Goal: Information Seeking & Learning: Learn about a topic

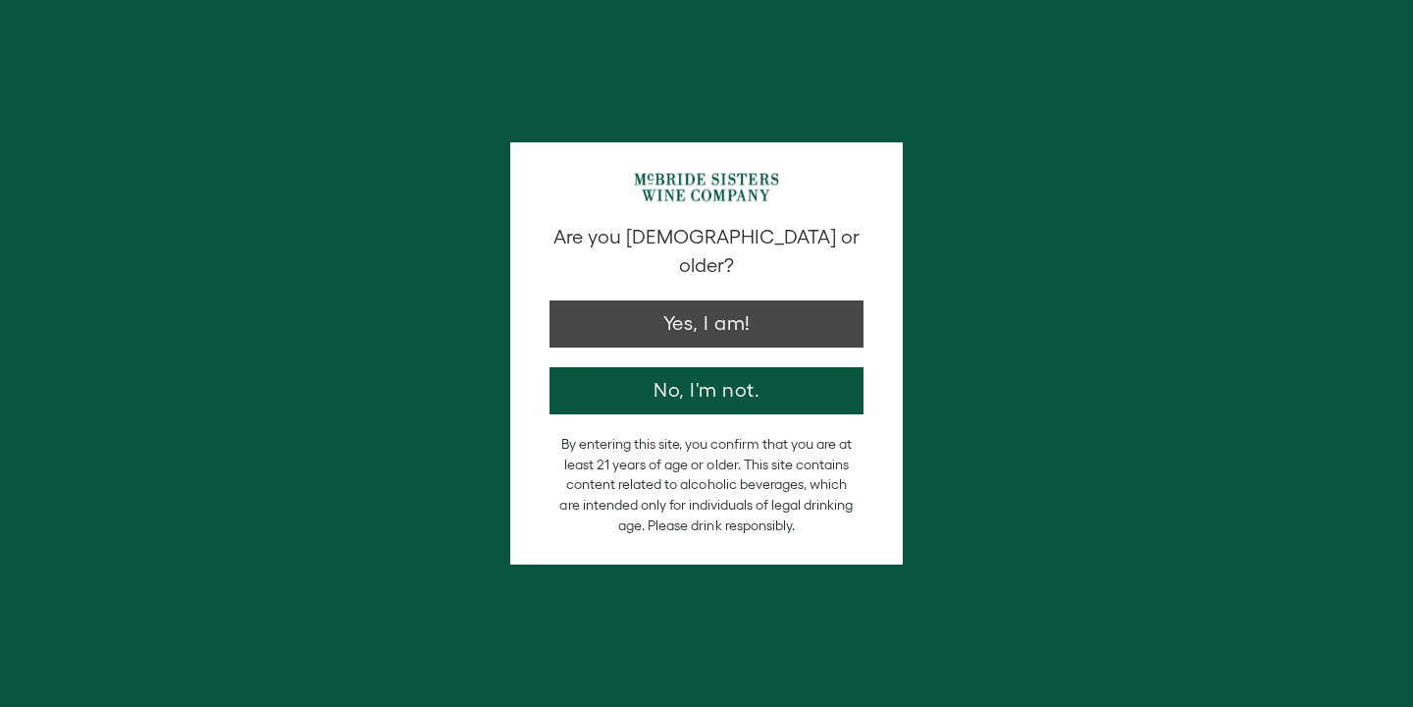
click at [785, 300] on button "Yes, I am!" at bounding box center [707, 323] width 314 height 47
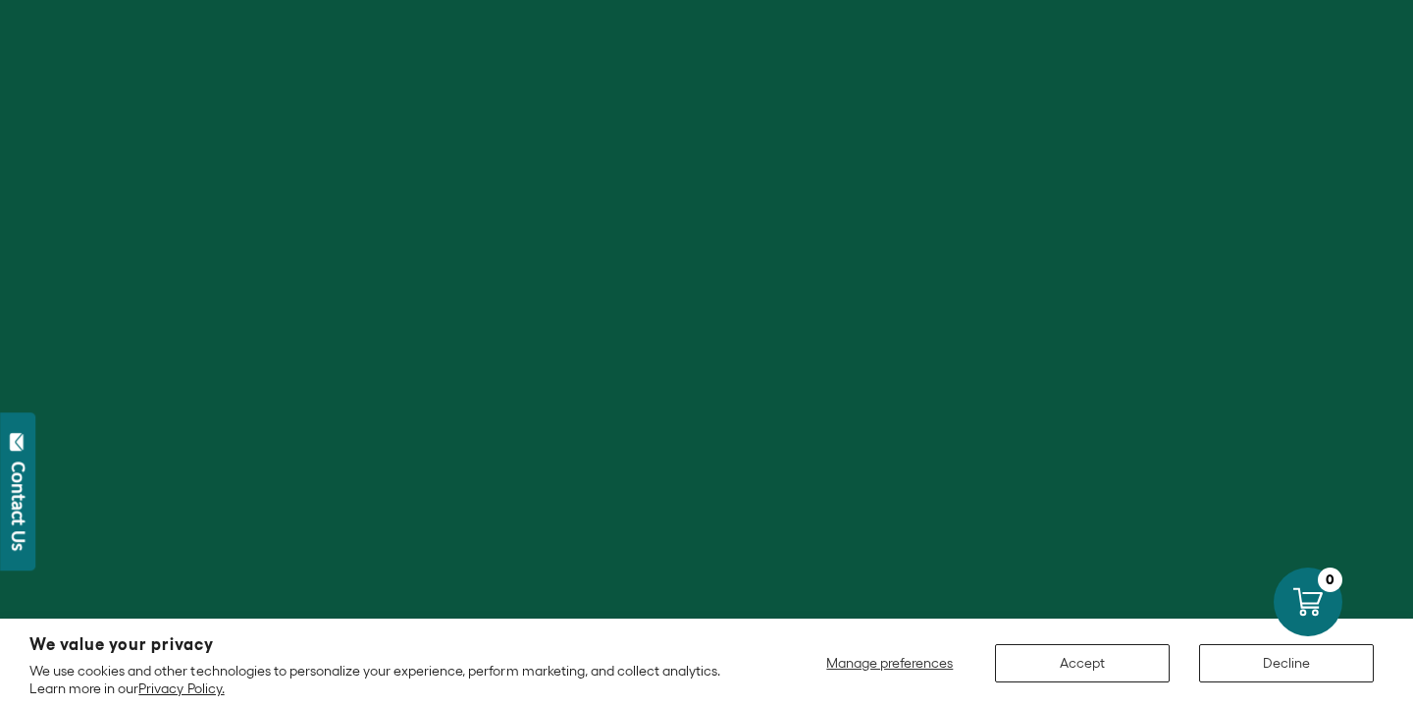
click at [1082, 663] on button "Accept" at bounding box center [1082, 663] width 175 height 38
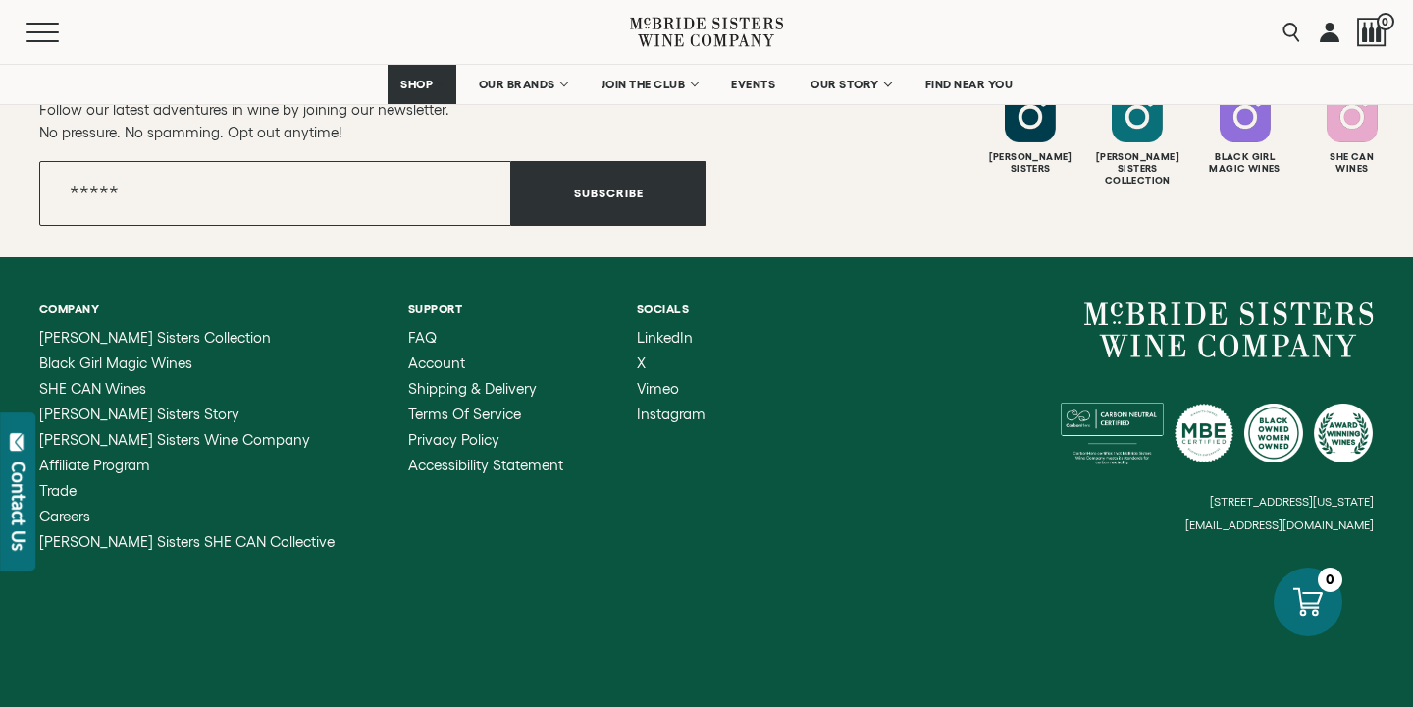
scroll to position [7401, 0]
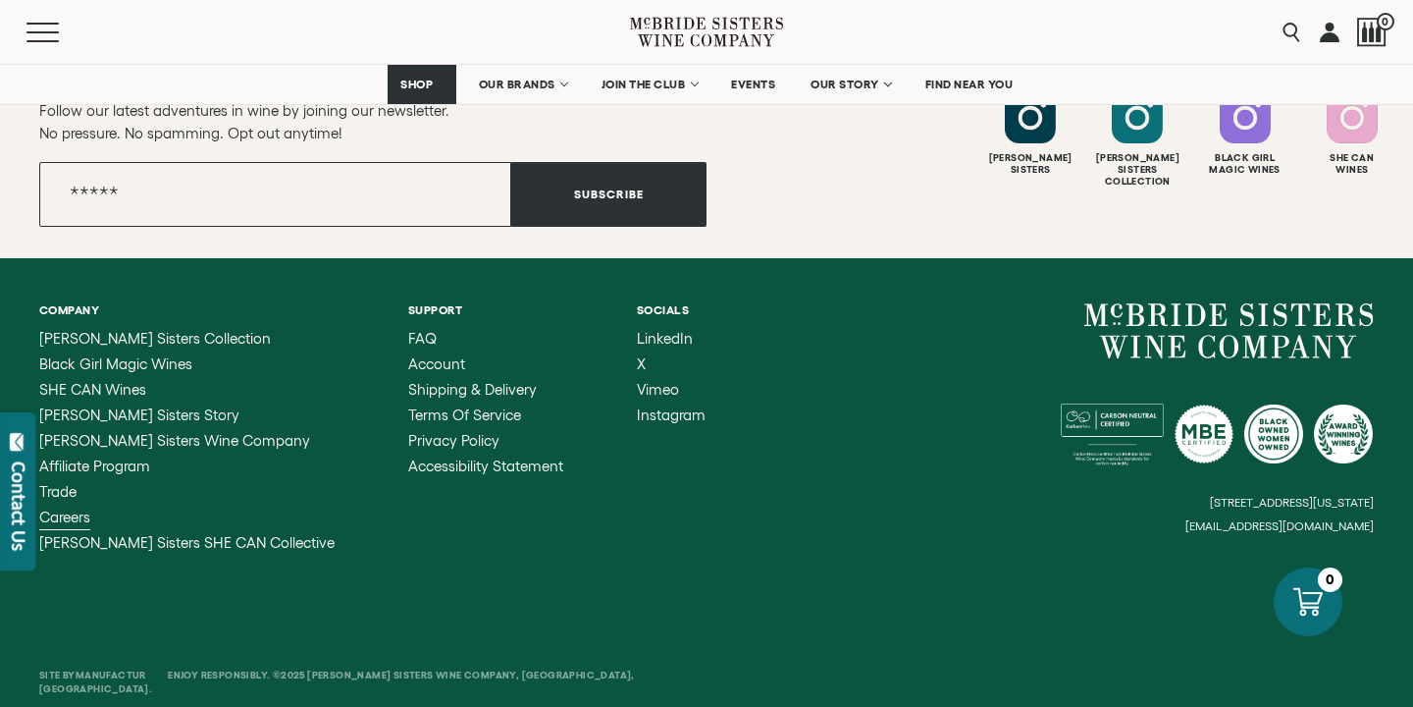
click at [75, 508] on span "Careers" at bounding box center [64, 516] width 51 height 17
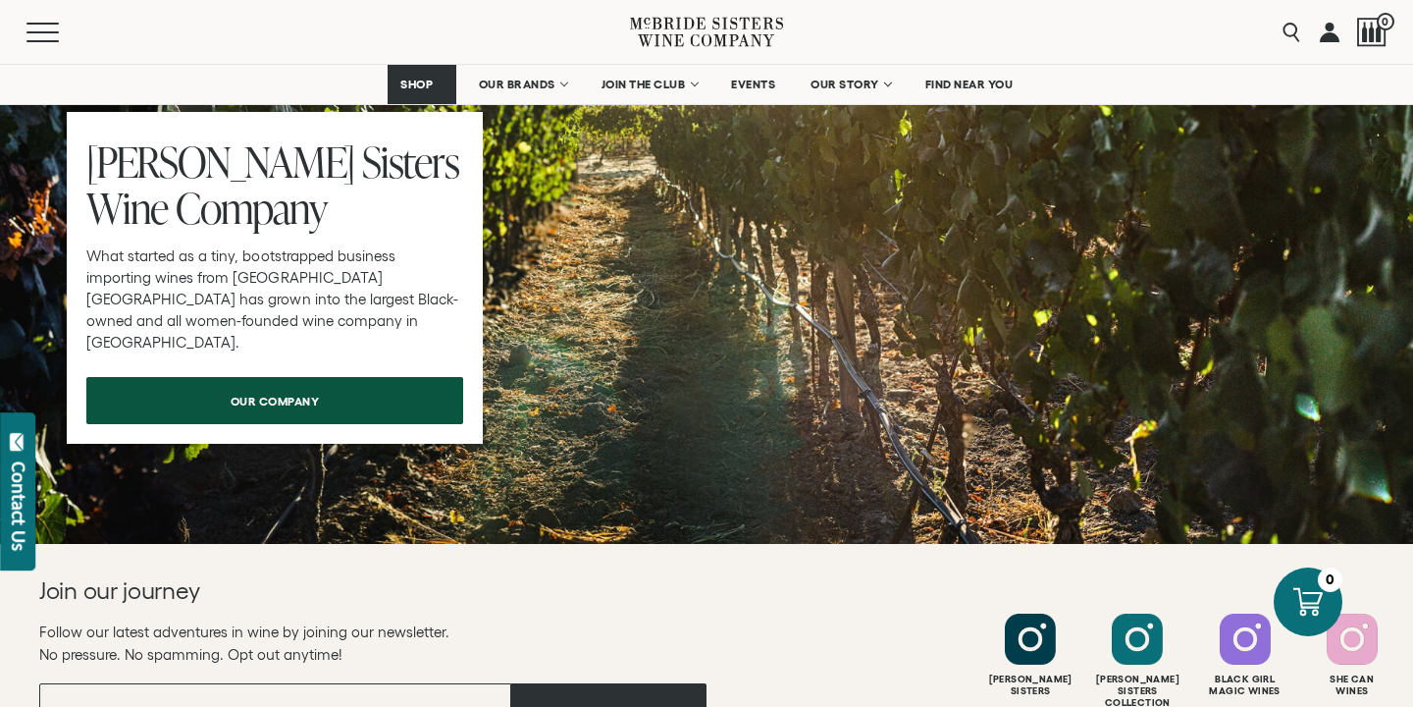
scroll to position [1567, 0]
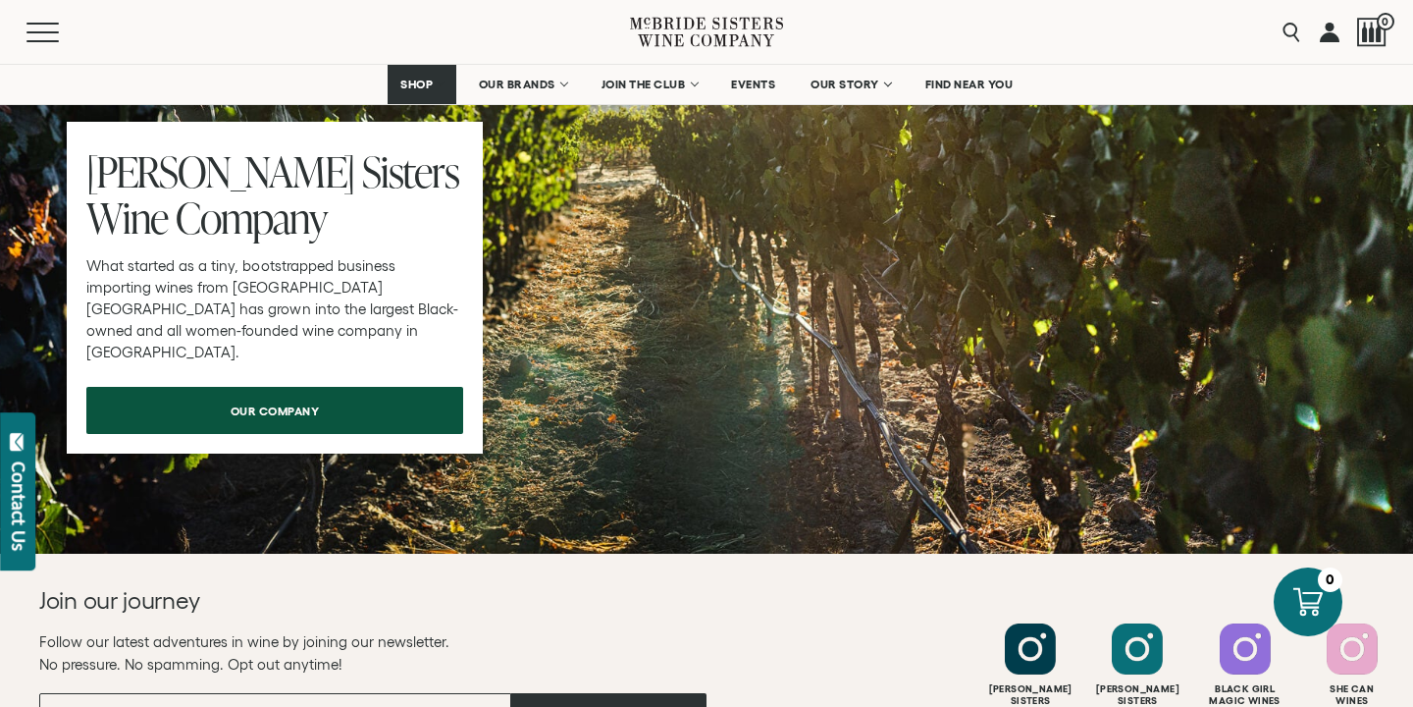
click at [342, 415] on span "our company" at bounding box center [275, 410] width 158 height 38
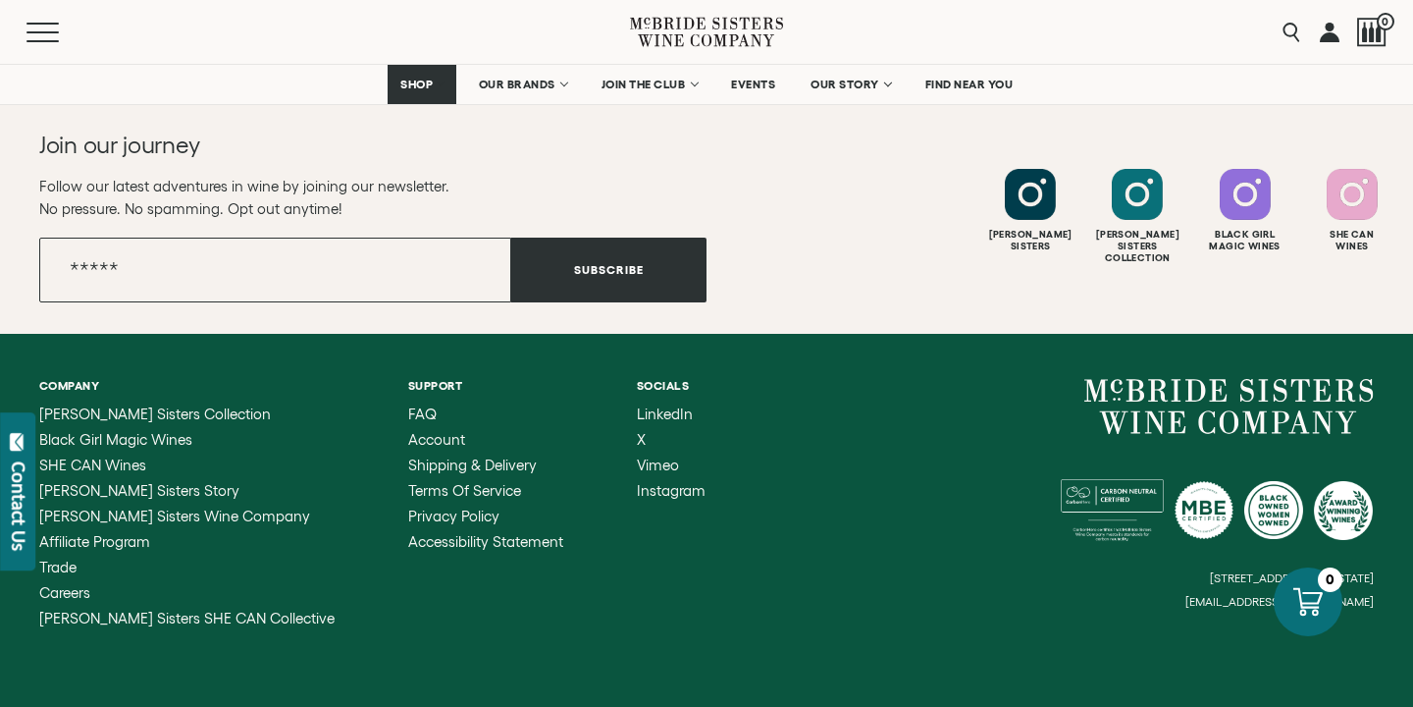
scroll to position [3467, 0]
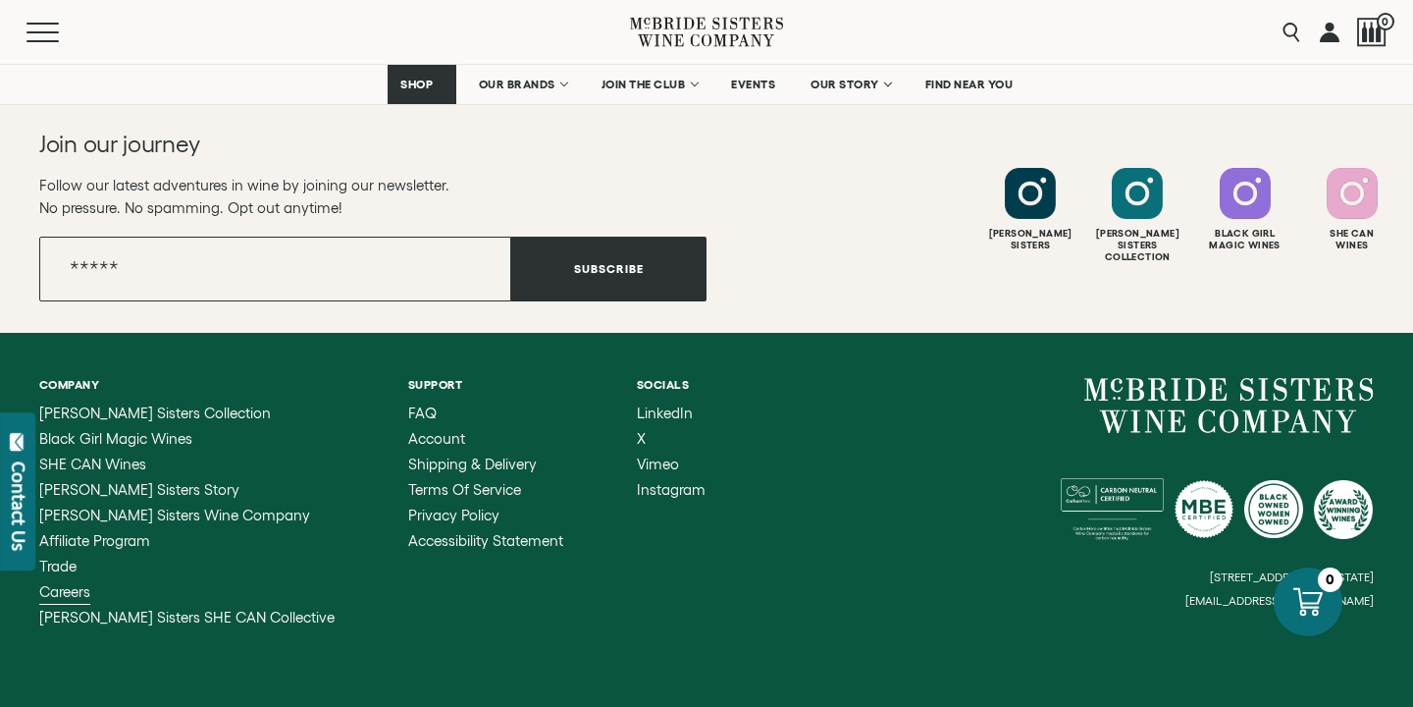
click at [79, 583] on span "Careers" at bounding box center [64, 591] width 51 height 17
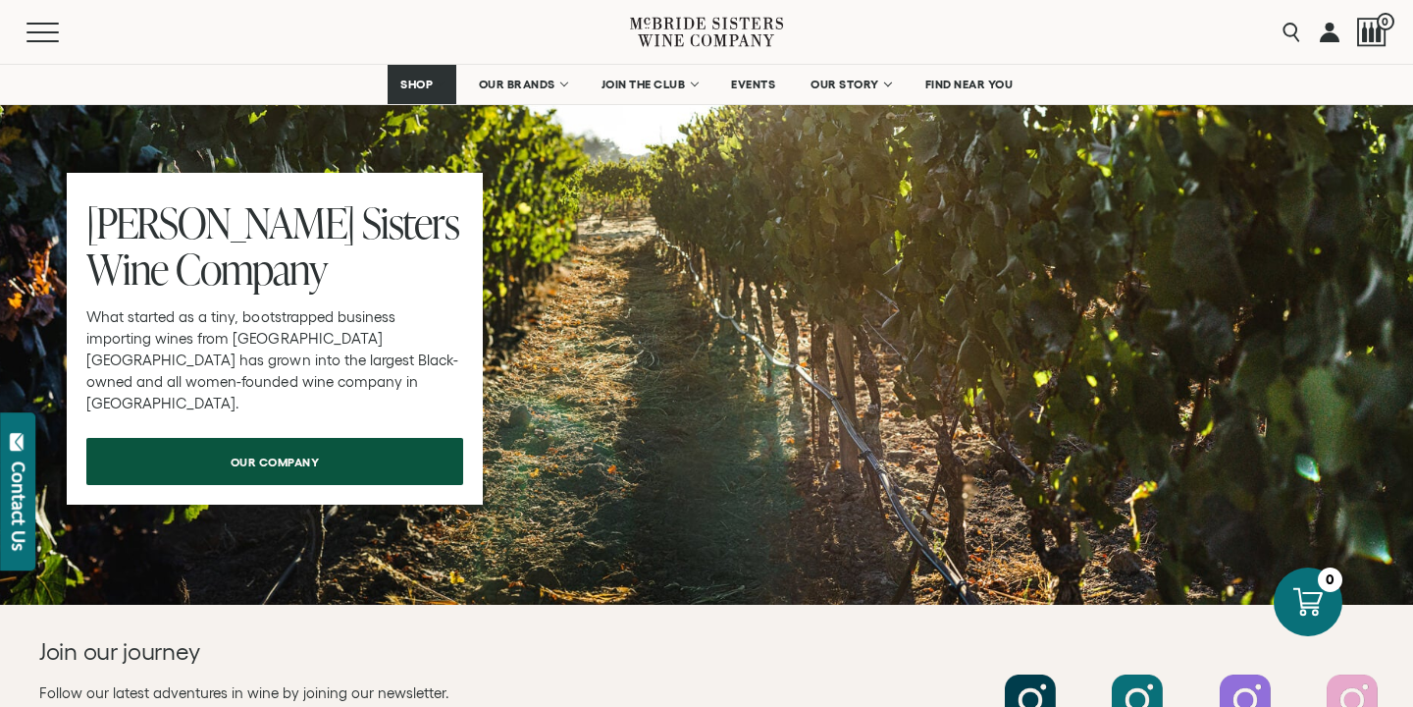
scroll to position [1484, 0]
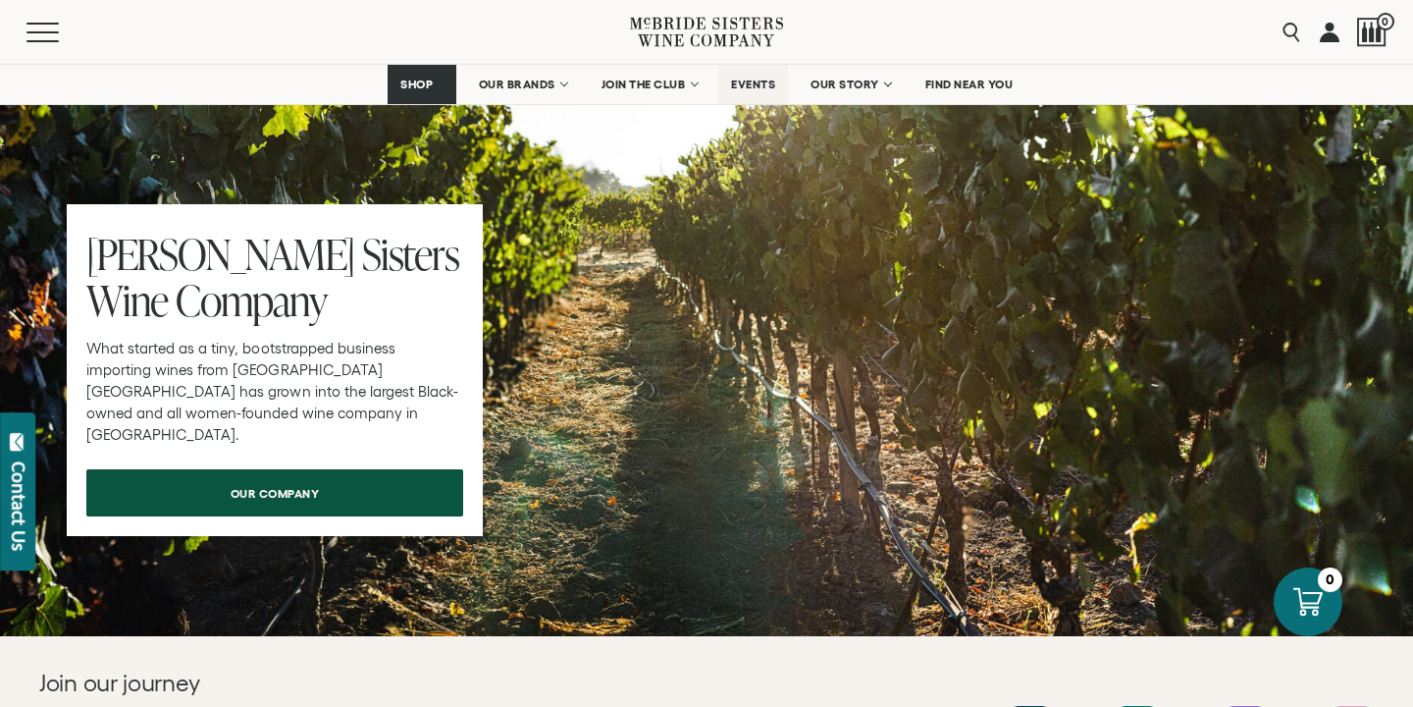
click at [766, 78] on span "EVENTS" at bounding box center [753, 85] width 44 height 14
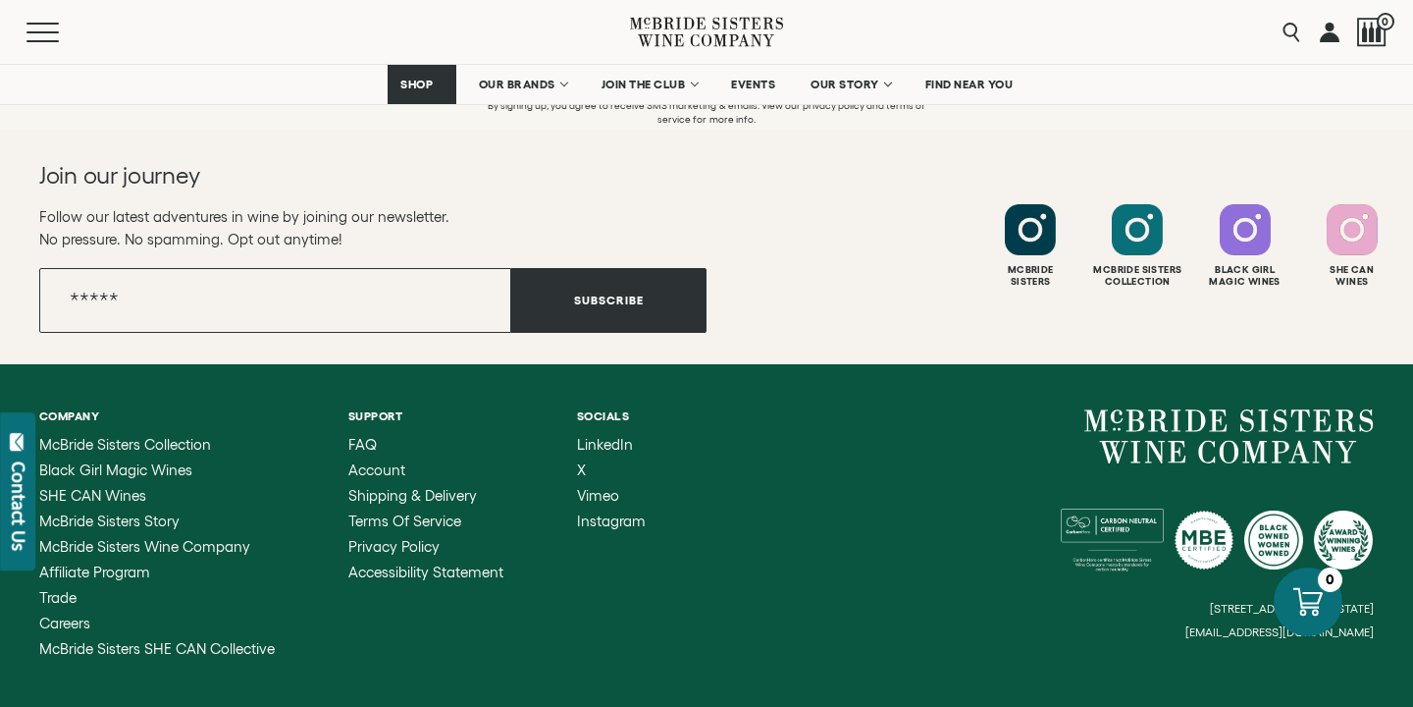
scroll to position [2537, 0]
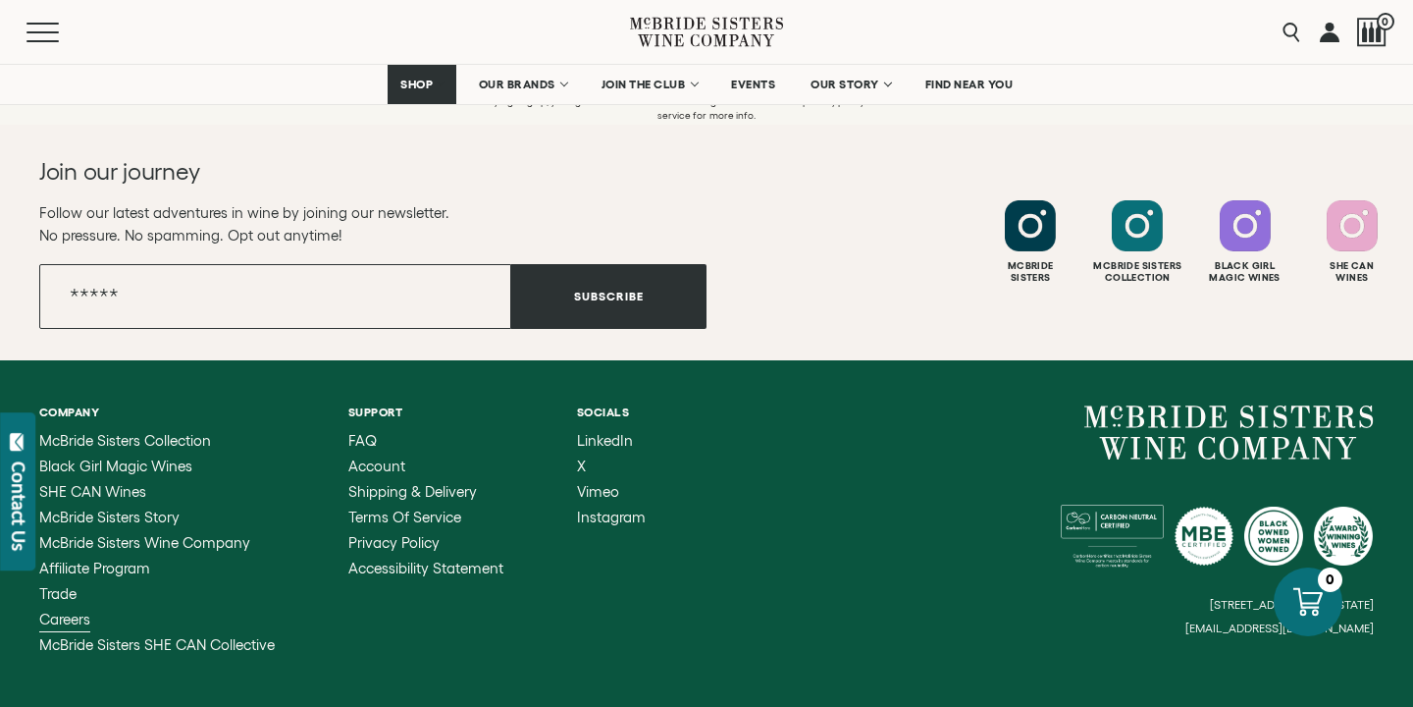
click at [84, 619] on span "Careers" at bounding box center [64, 619] width 51 height 17
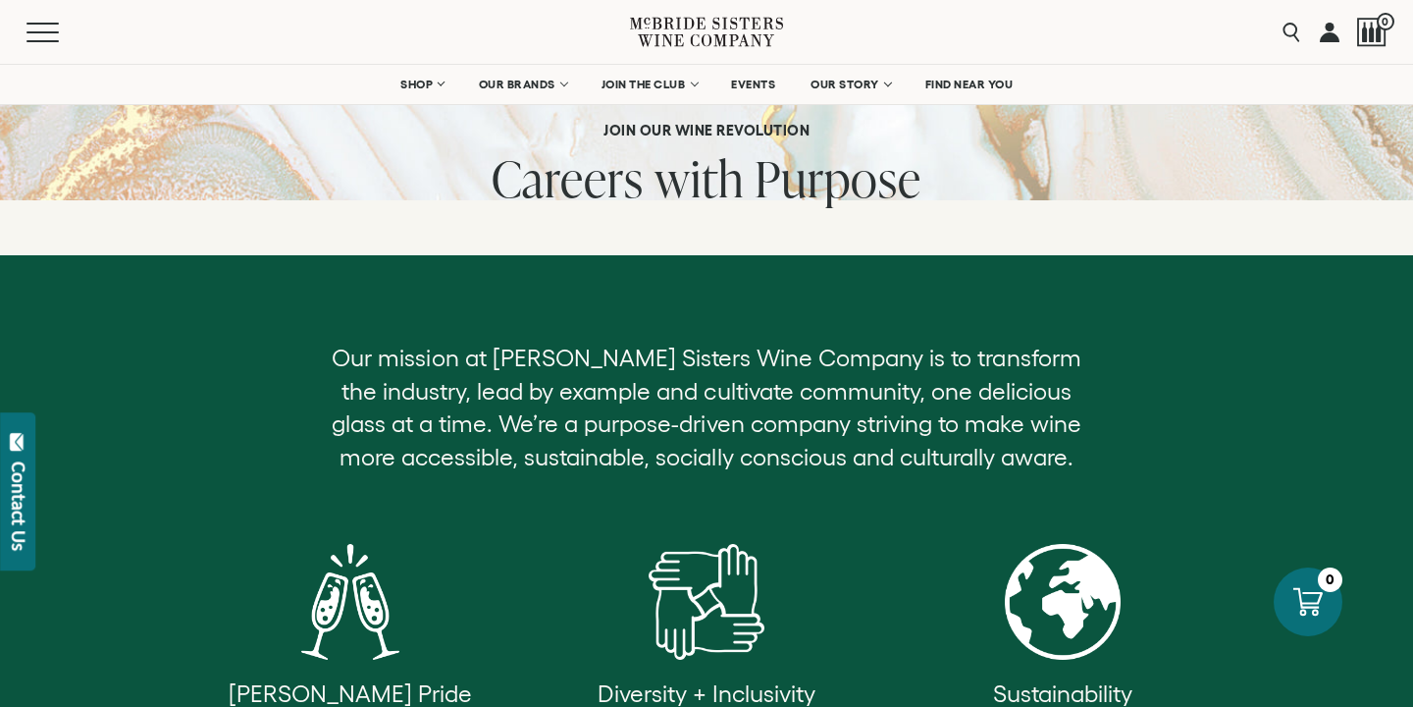
scroll to position [87, 0]
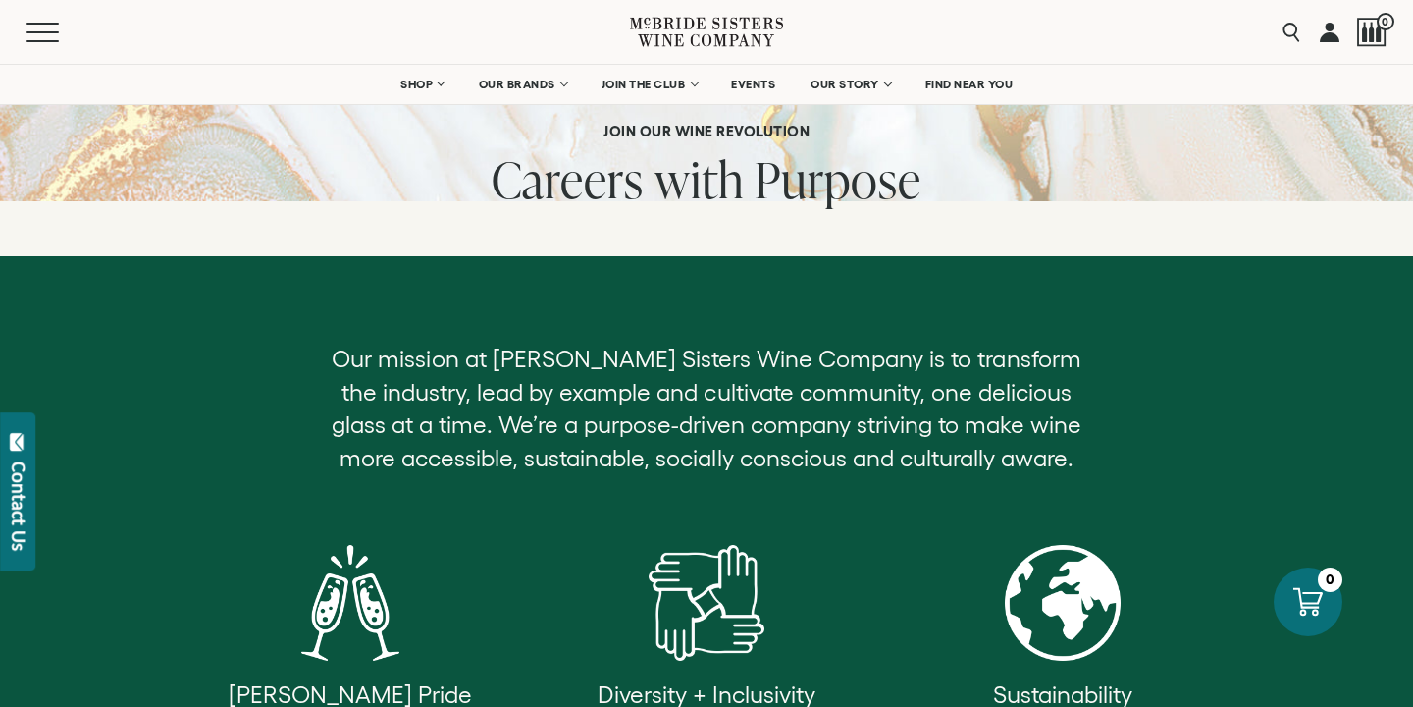
click at [14, 473] on div "Contact Us" at bounding box center [19, 505] width 20 height 89
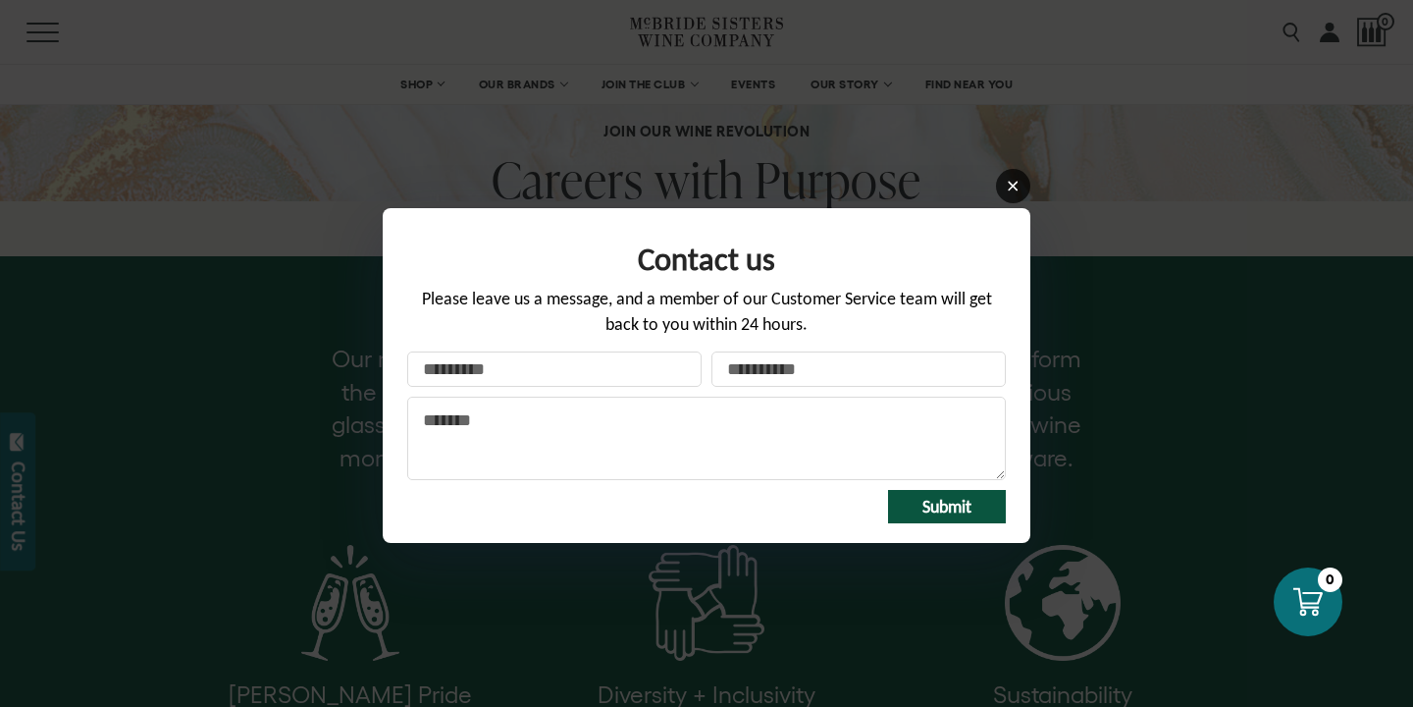
click at [1016, 185] on icon at bounding box center [1013, 186] width 15 height 15
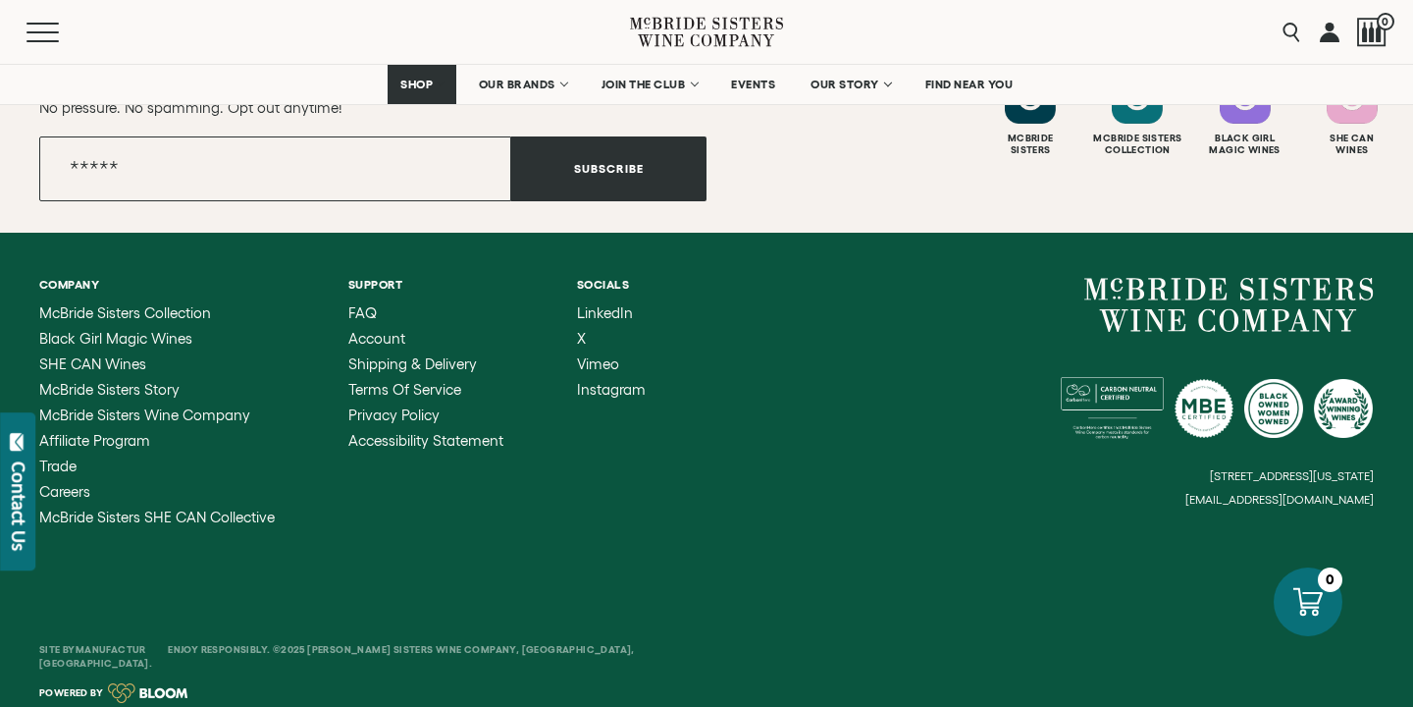
scroll to position [2122, 0]
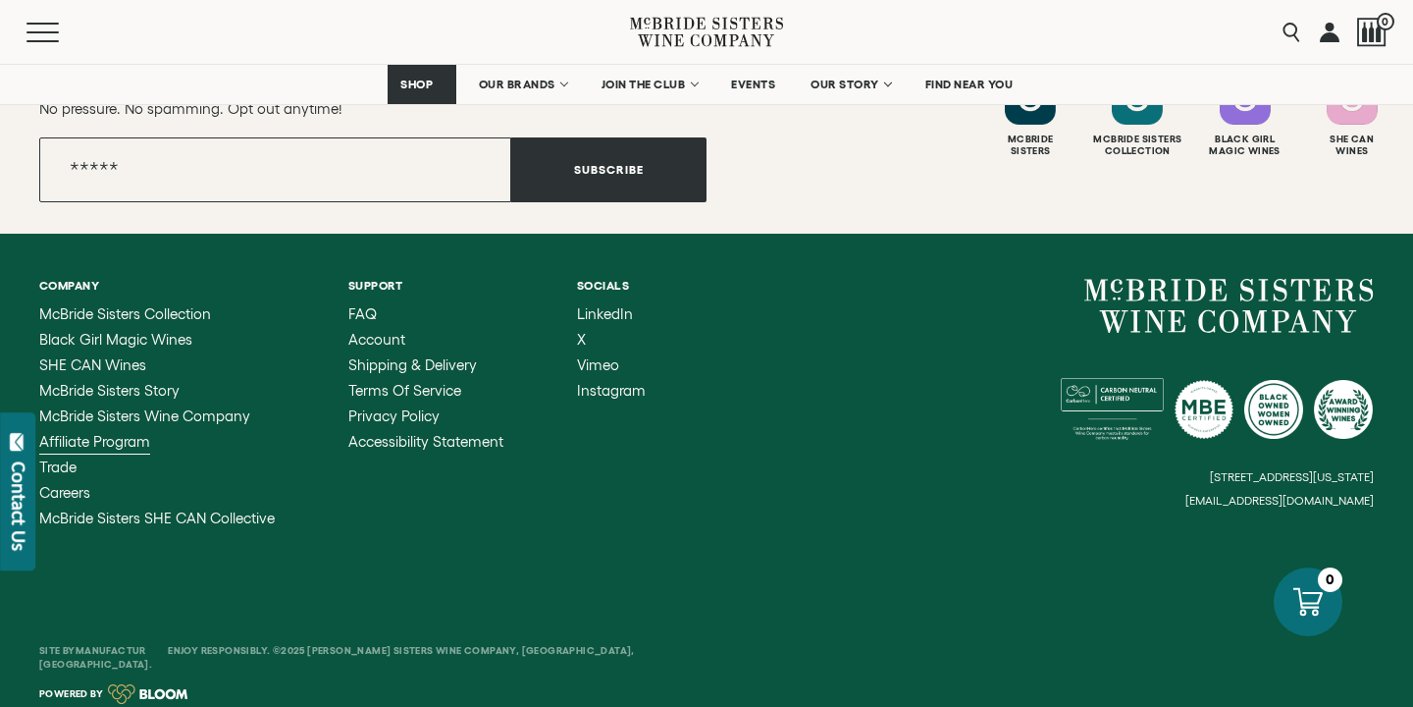
click at [102, 433] on span "Affiliate Program" at bounding box center [94, 441] width 111 height 17
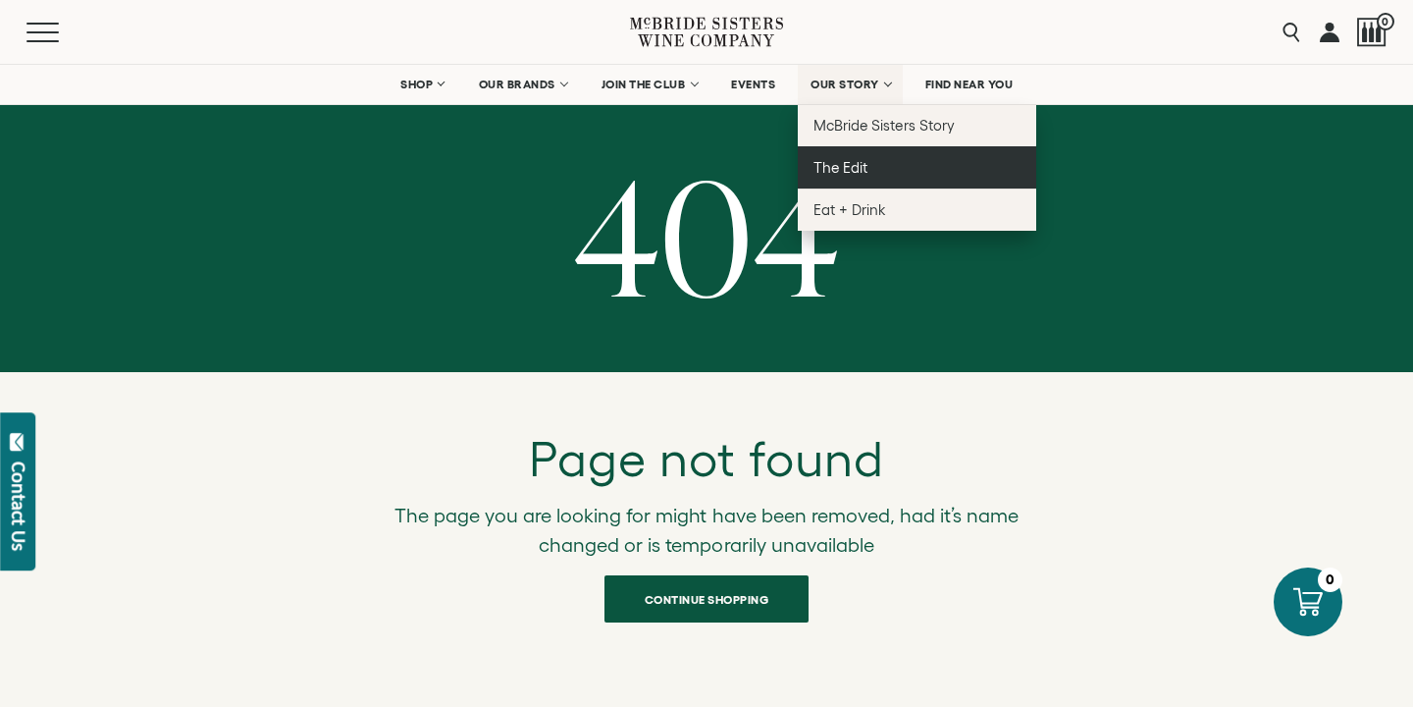
click at [846, 162] on span "The Edit" at bounding box center [841, 167] width 54 height 17
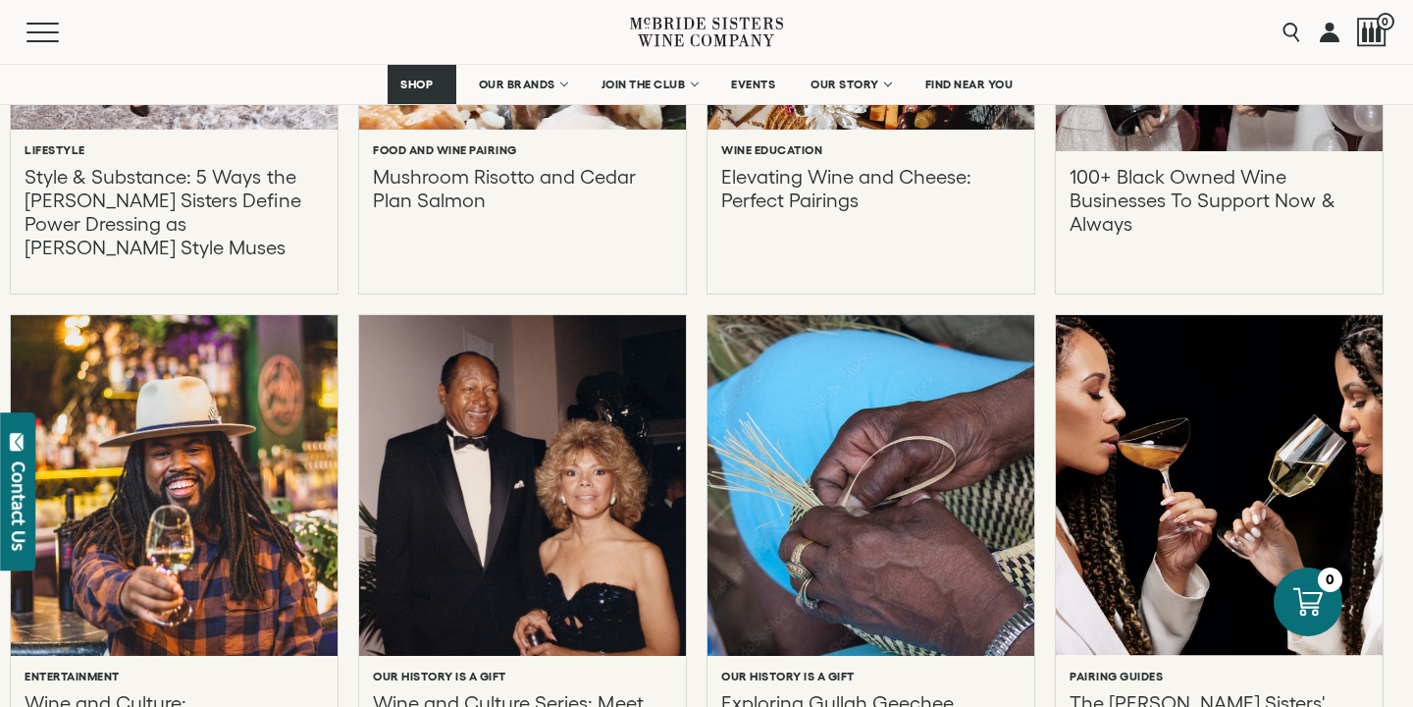
scroll to position [1291, 0]
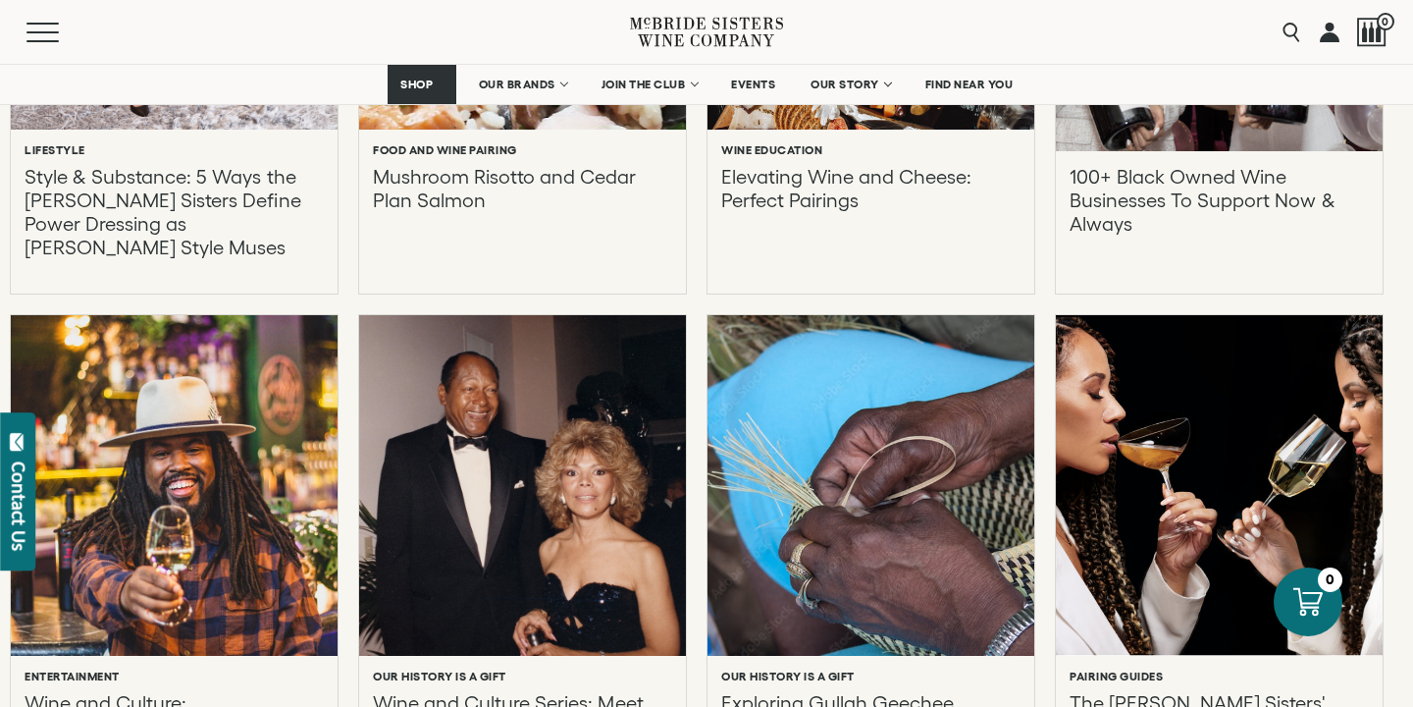
click at [1151, 184] on p "100+ Black Owned Wine Businesses To Support Now & Always" at bounding box center [1219, 212] width 299 height 94
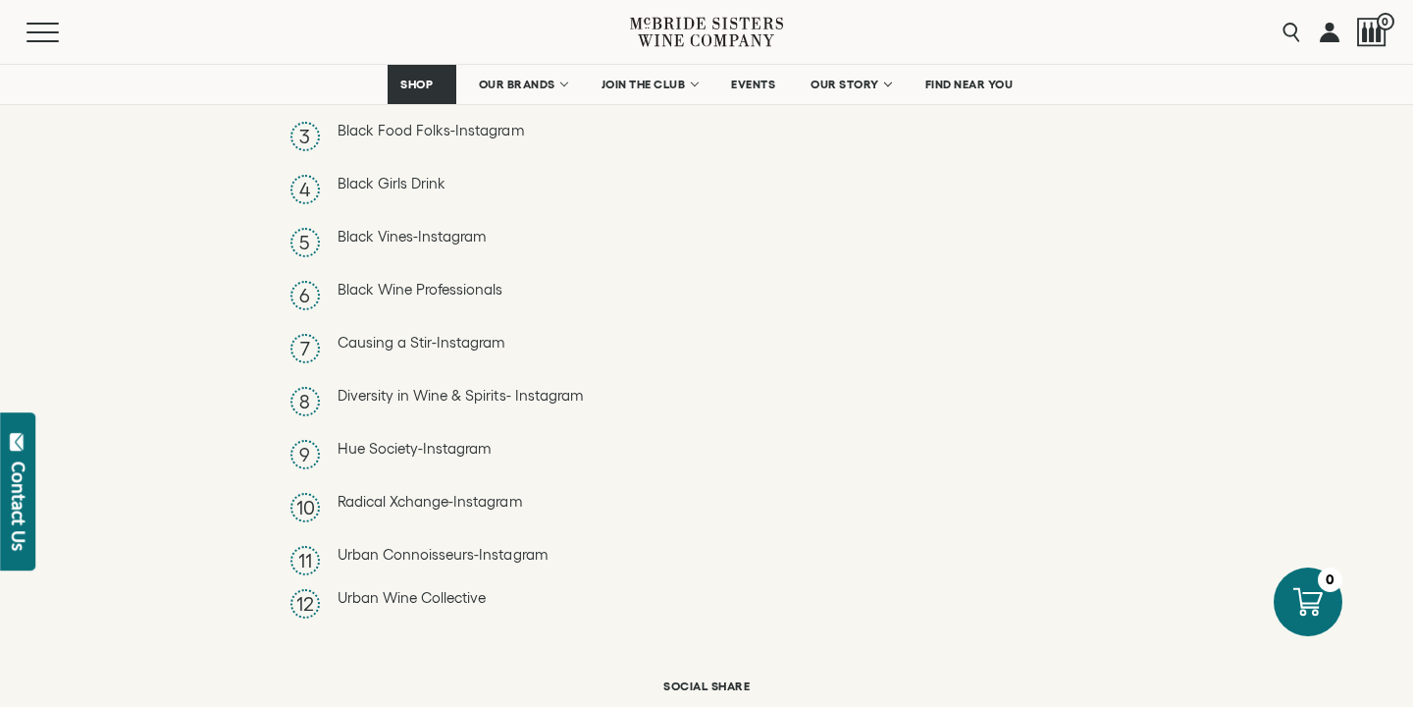
scroll to position [8717, 0]
